Goal: Information Seeking & Learning: Learn about a topic

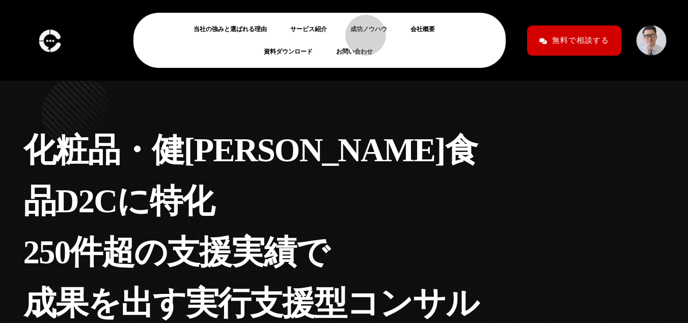
click at [361, 30] on link "成功ノウハウ" at bounding box center [373, 29] width 45 height 12
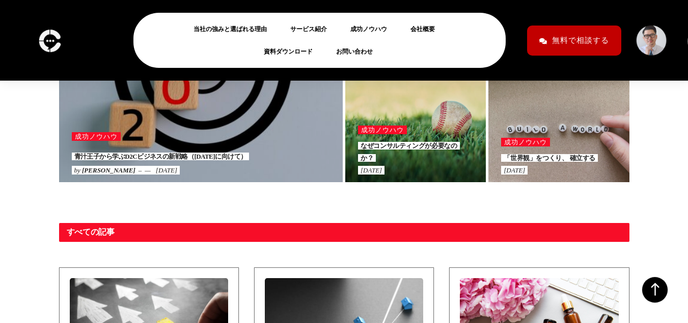
scroll to position [537, 0]
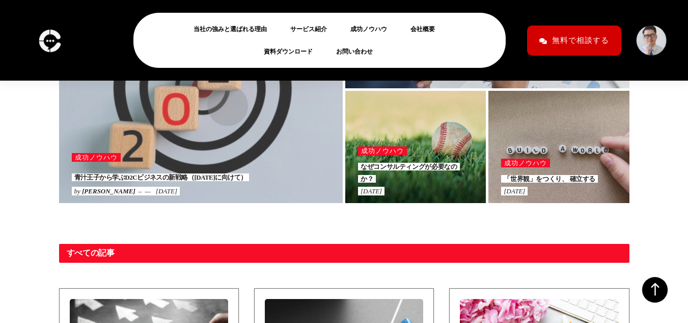
click at [223, 100] on div at bounding box center [201, 77] width 284 height 252
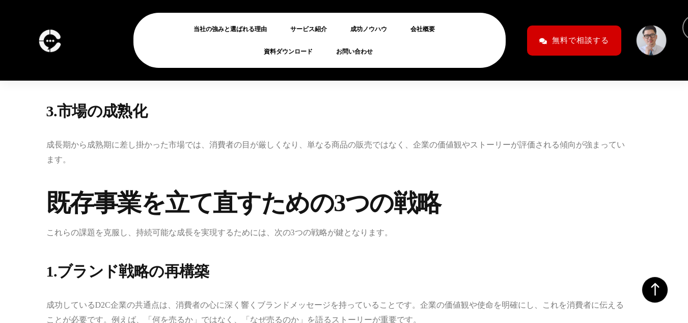
scroll to position [1655, 0]
